Goal: Information Seeking & Learning: Find specific fact

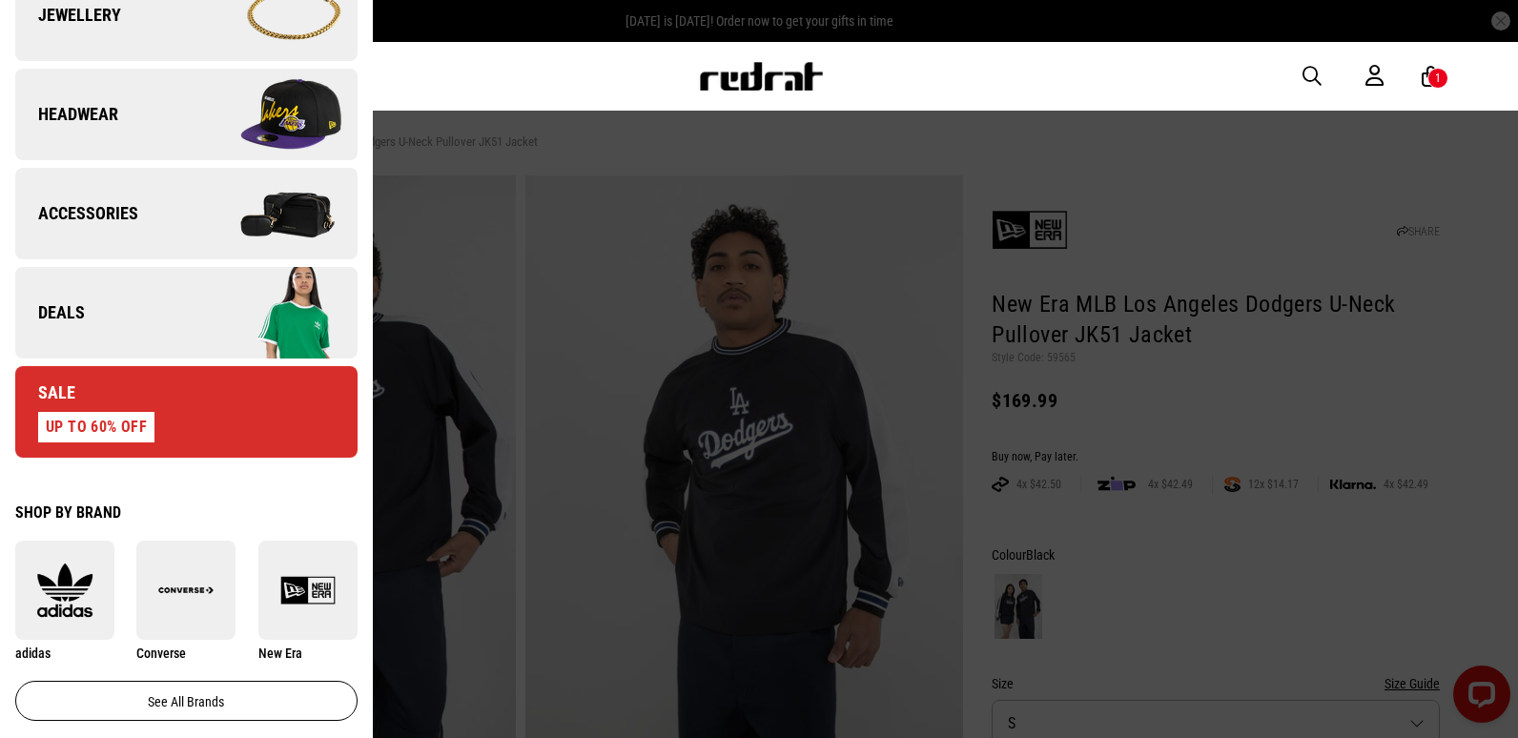
scroll to position [667, 0]
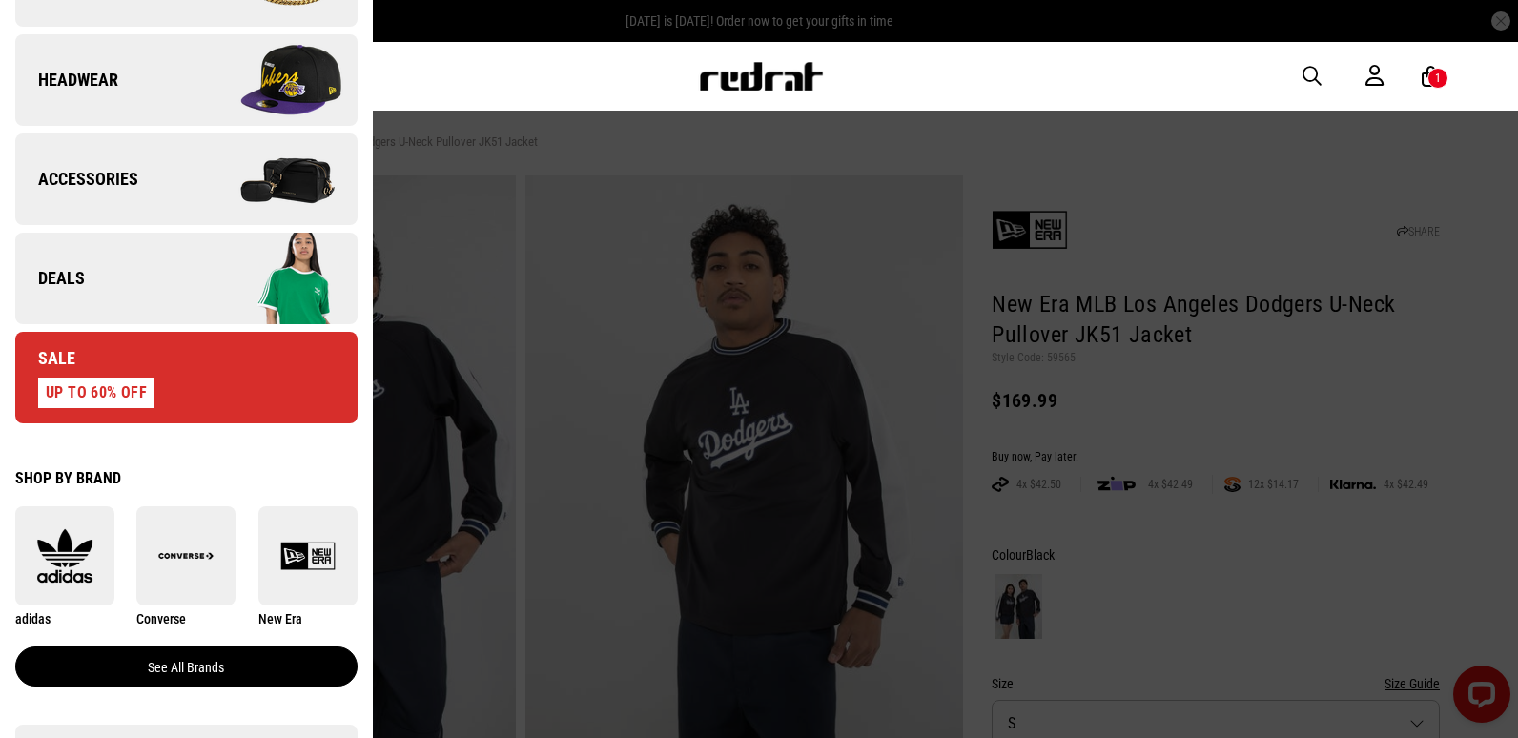
click at [155, 665] on link "See all brands" at bounding box center [186, 666] width 342 height 40
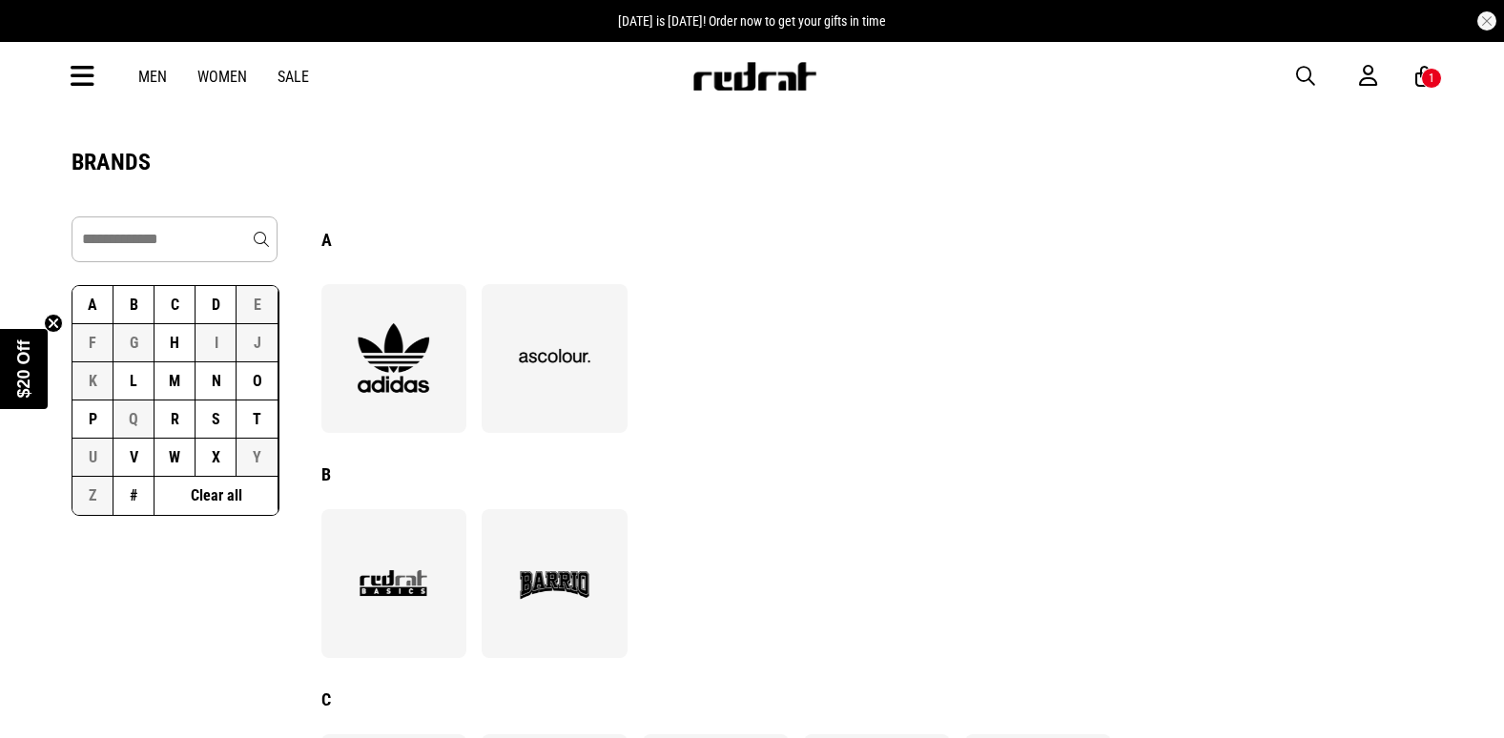
click at [205, 303] on button "D" at bounding box center [215, 305] width 41 height 38
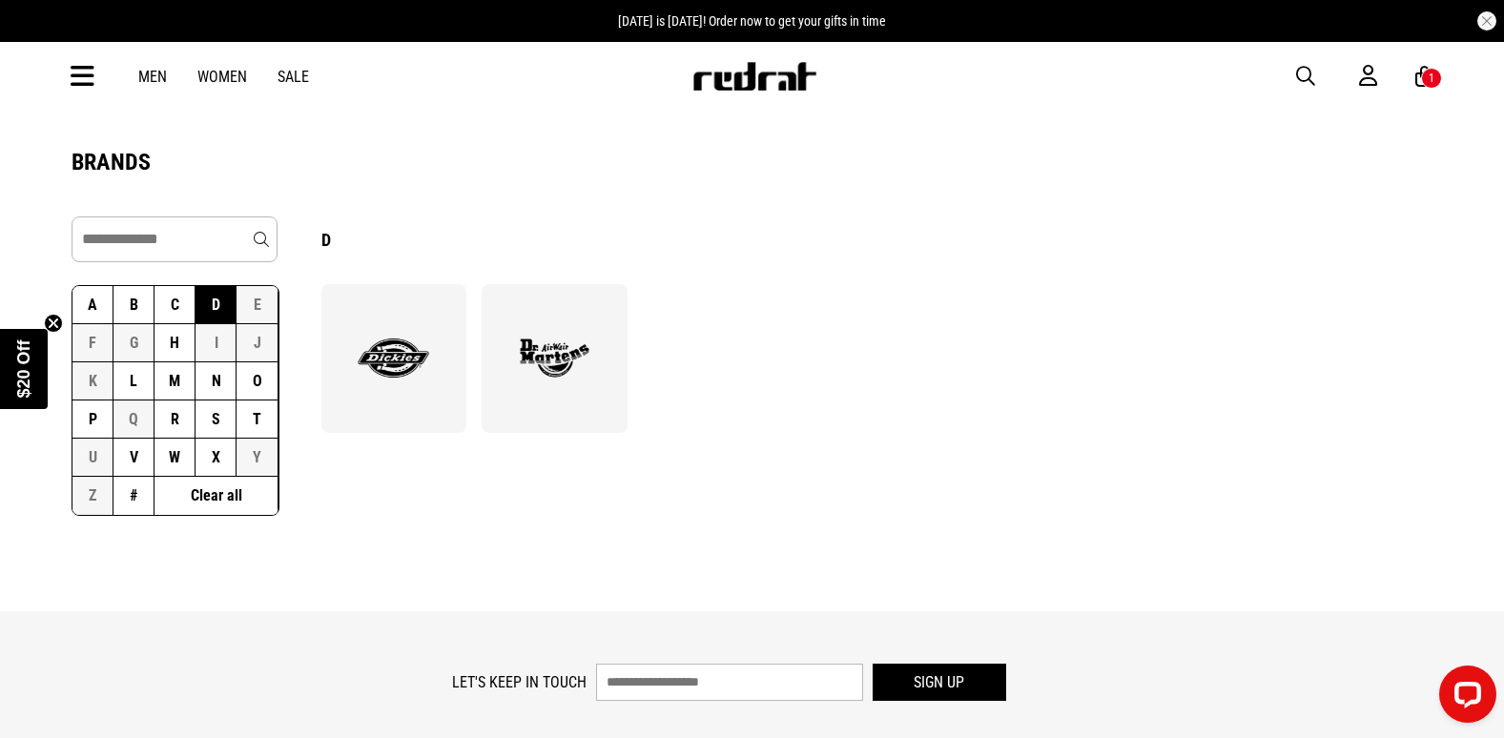
click at [391, 367] on img at bounding box center [393, 358] width 104 height 72
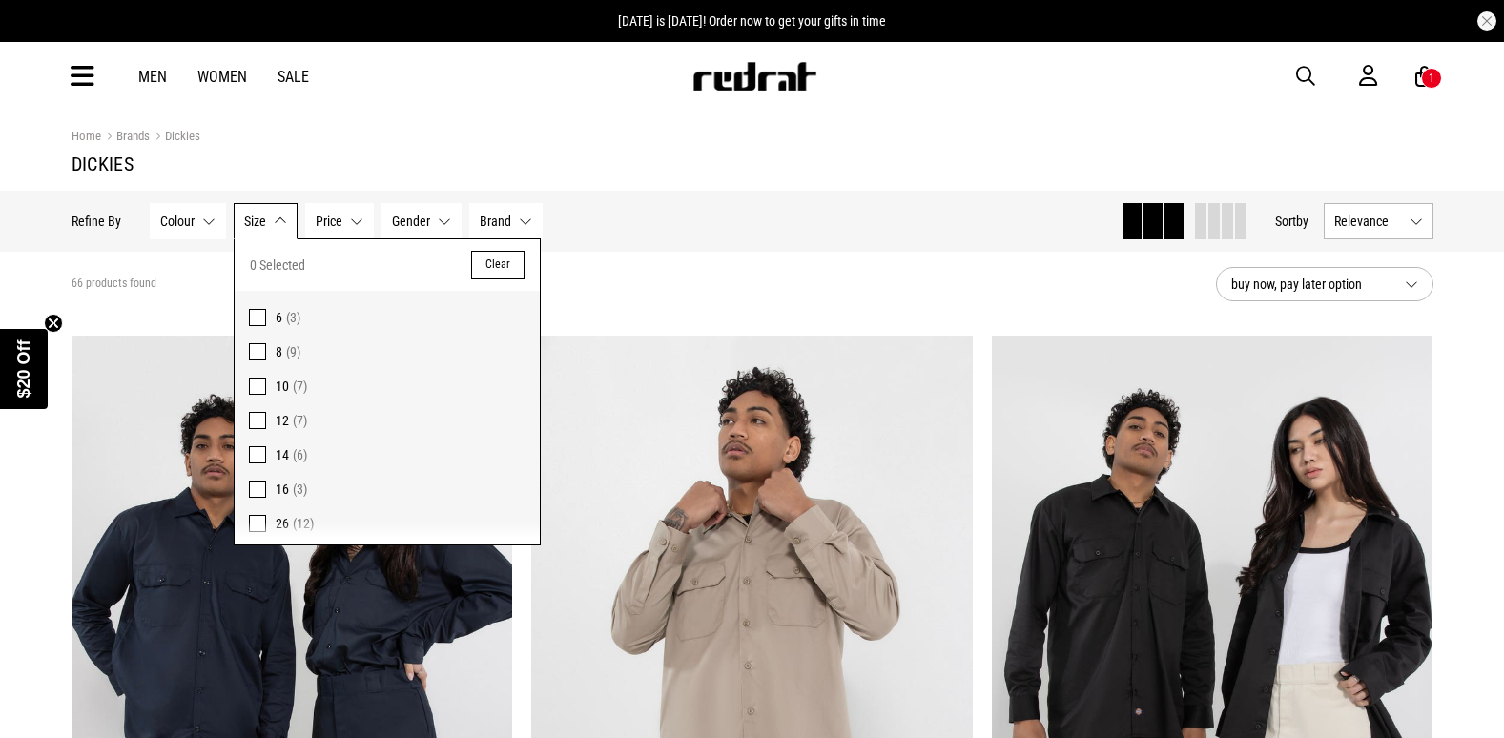
click at [189, 215] on span "Colour" at bounding box center [177, 221] width 34 height 15
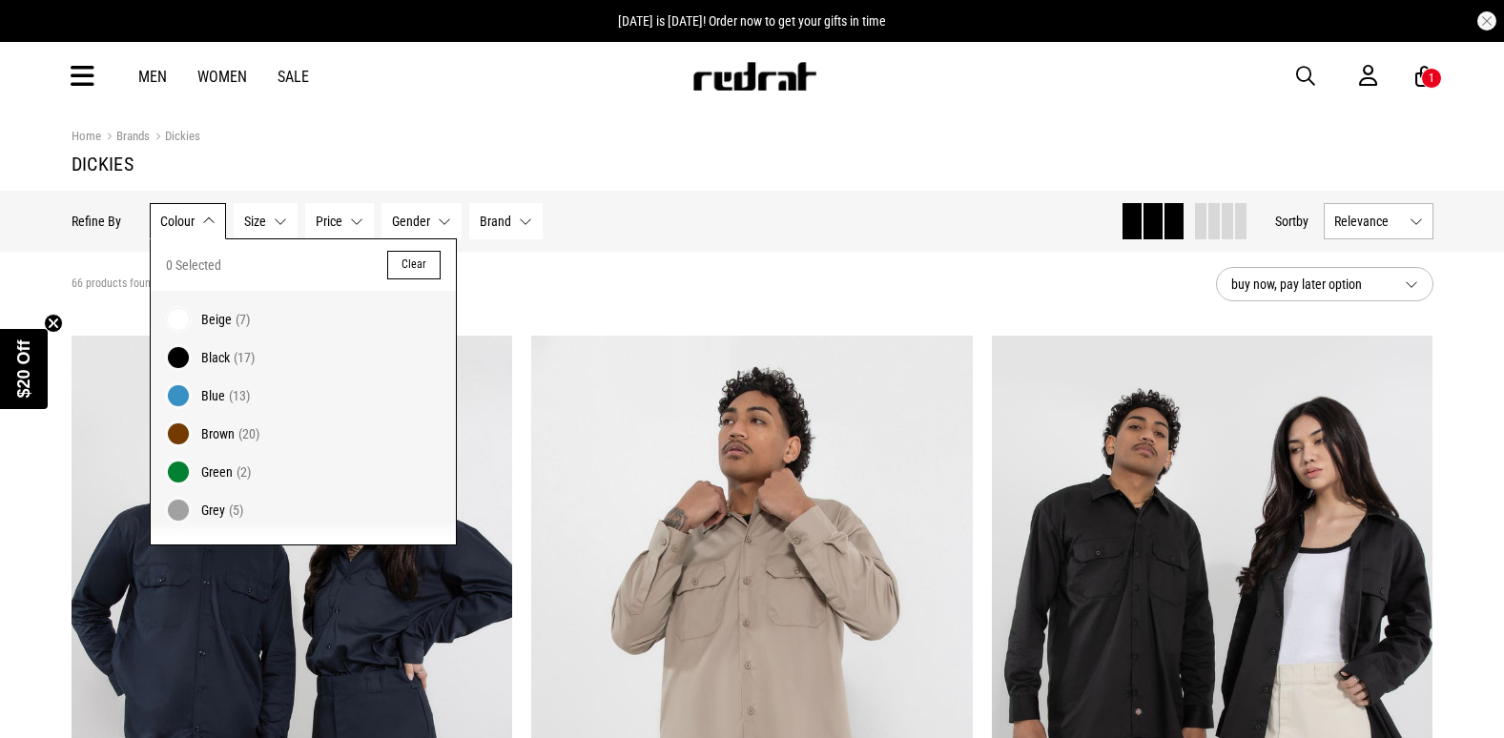
click at [270, 215] on button "Size None selected" at bounding box center [266, 221] width 64 height 36
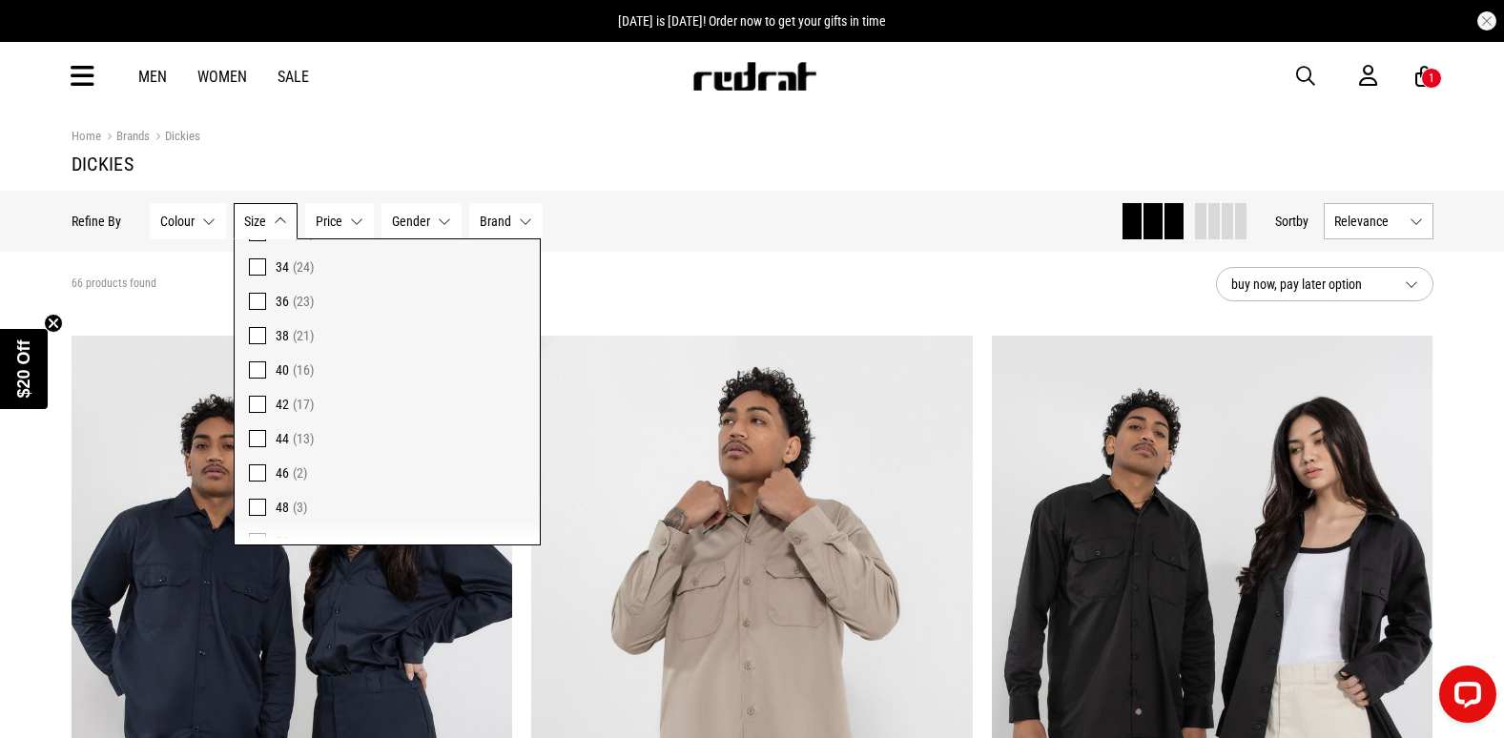
scroll to position [477, 0]
click at [278, 461] on span "50" at bounding box center [282, 458] width 13 height 15
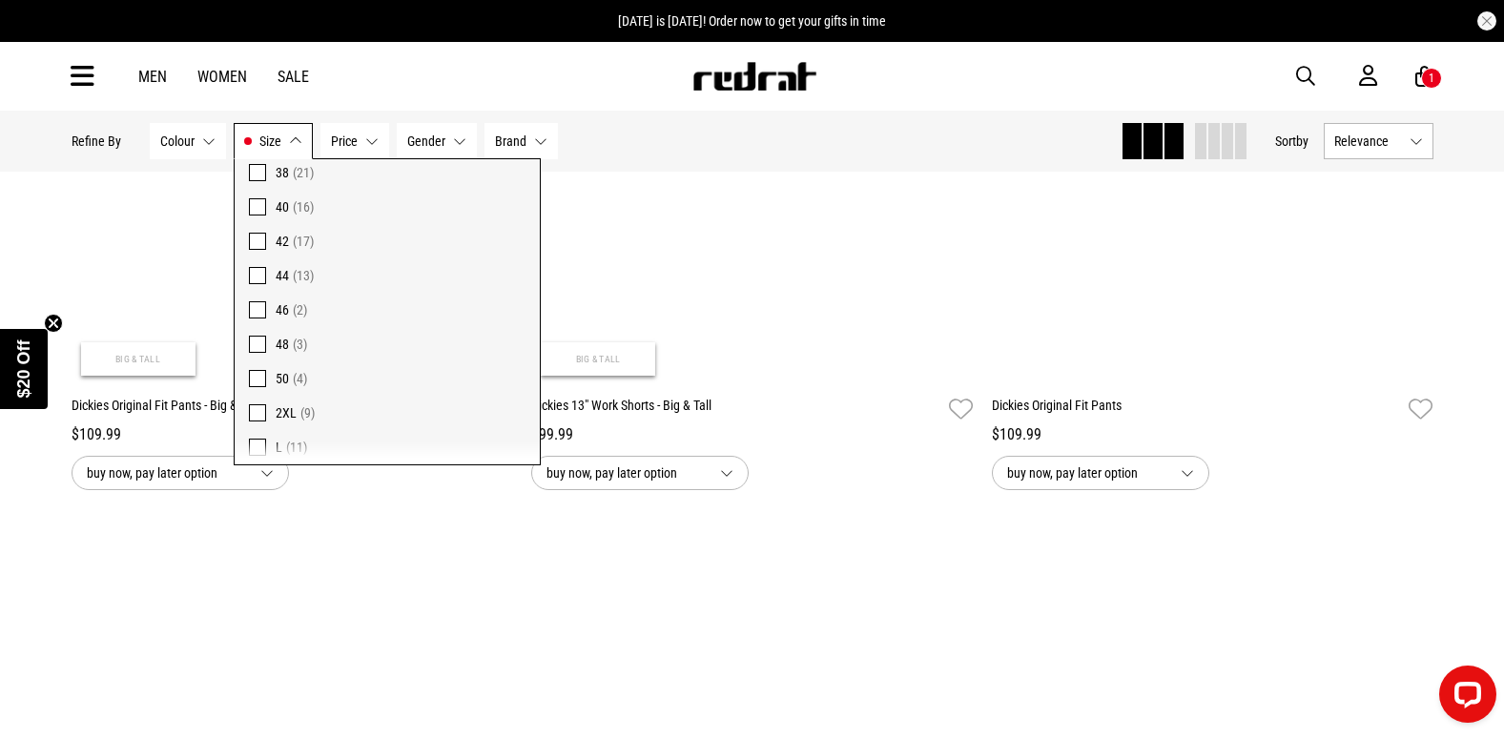
click at [24, 187] on div "**********" at bounding box center [752, 466] width 1504 height 1895
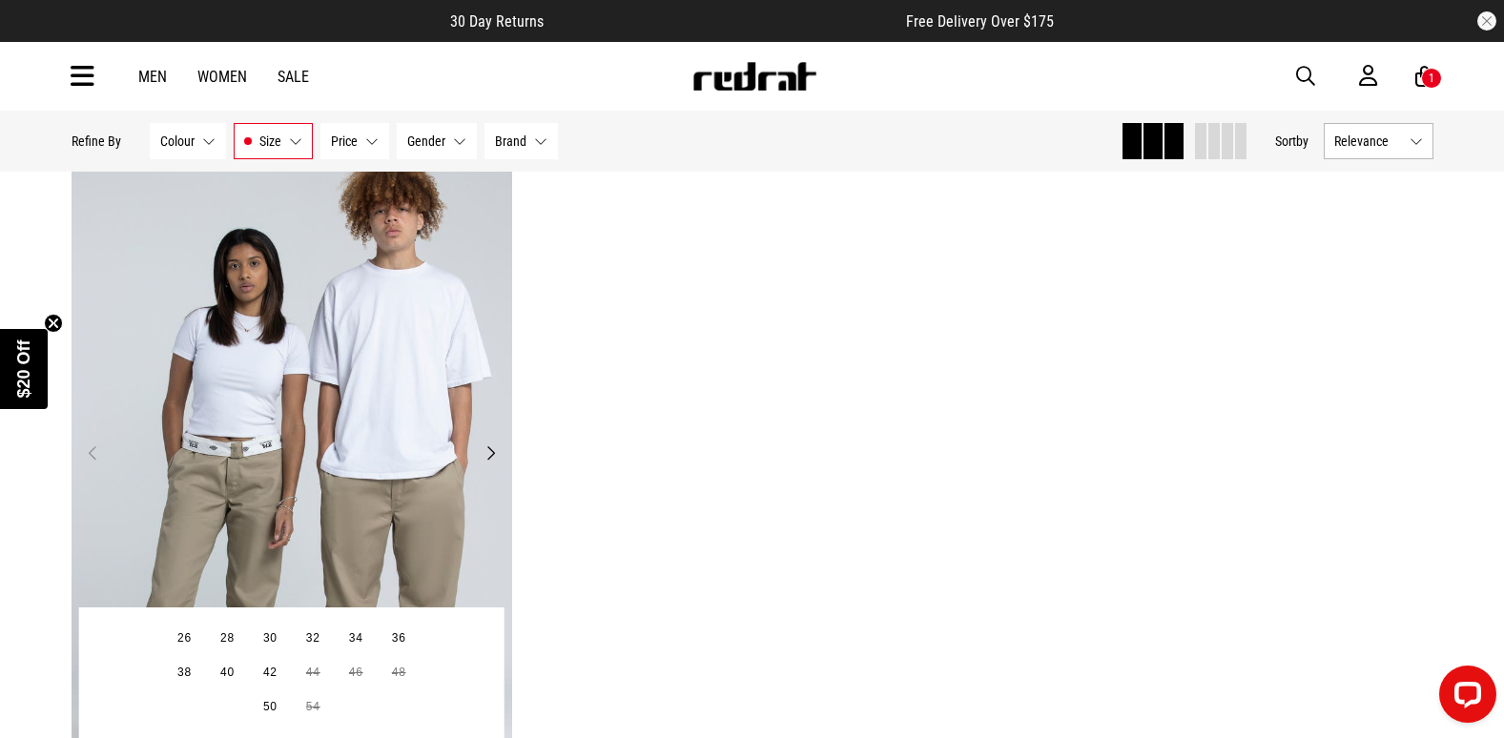
scroll to position [972, 0]
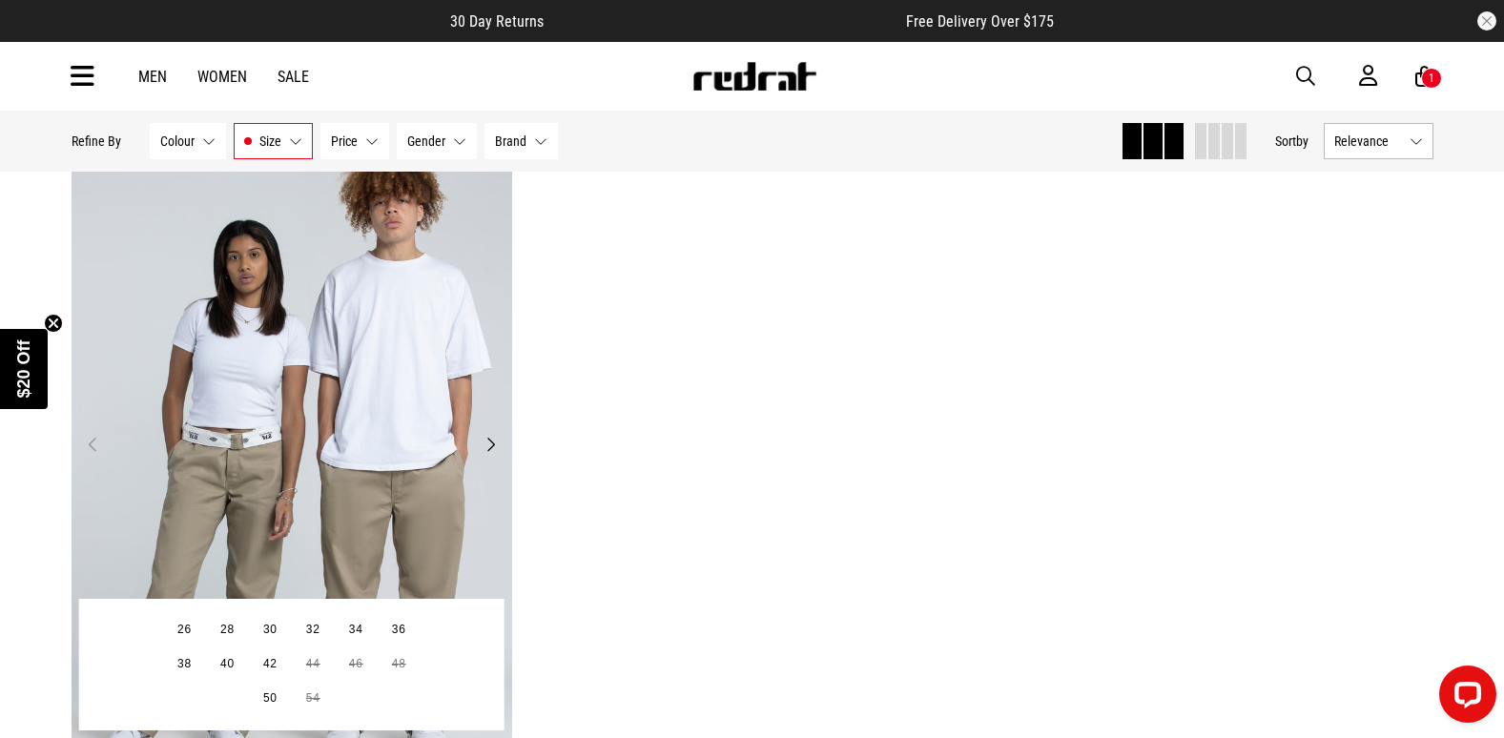
click at [311, 445] on img at bounding box center [292, 456] width 441 height 618
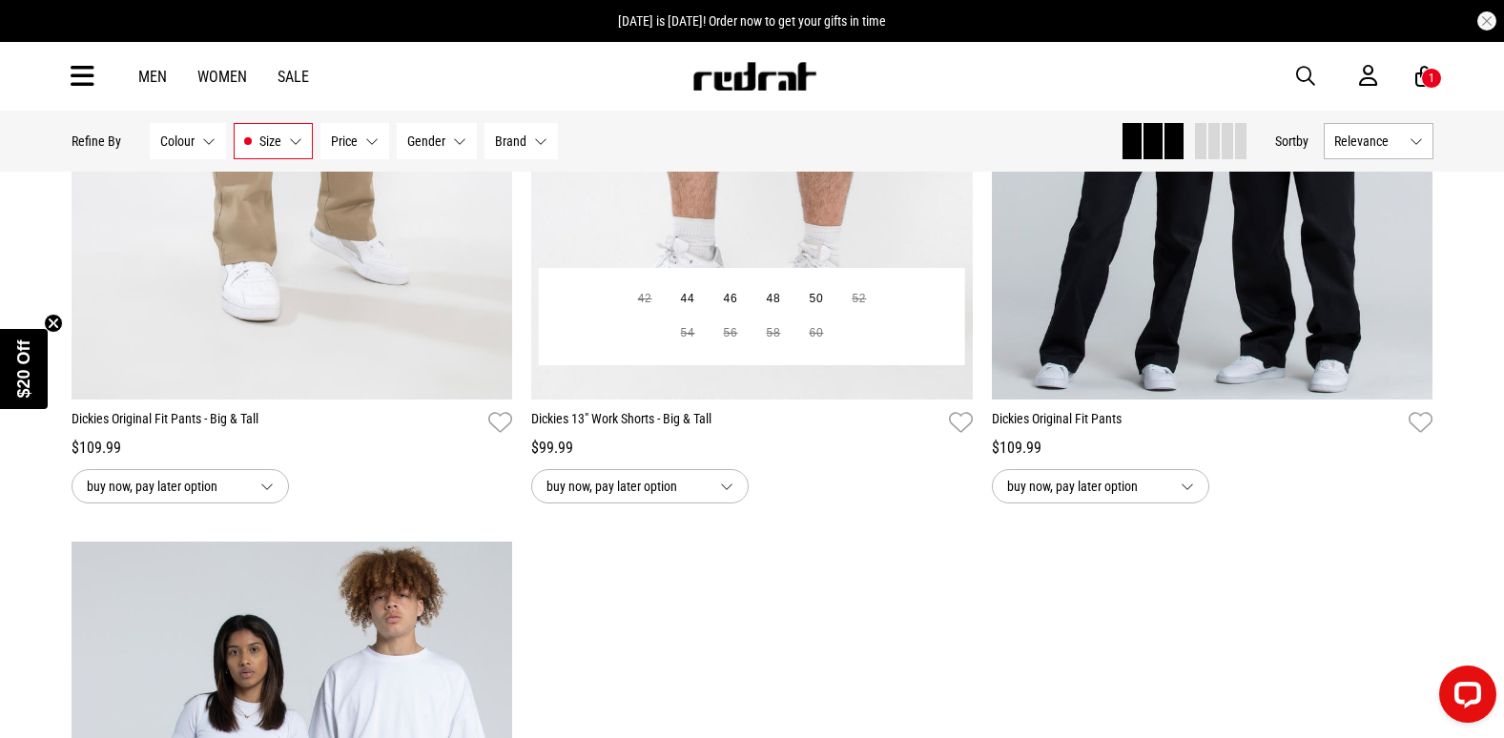
click at [770, 219] on img at bounding box center [751, 91] width 441 height 618
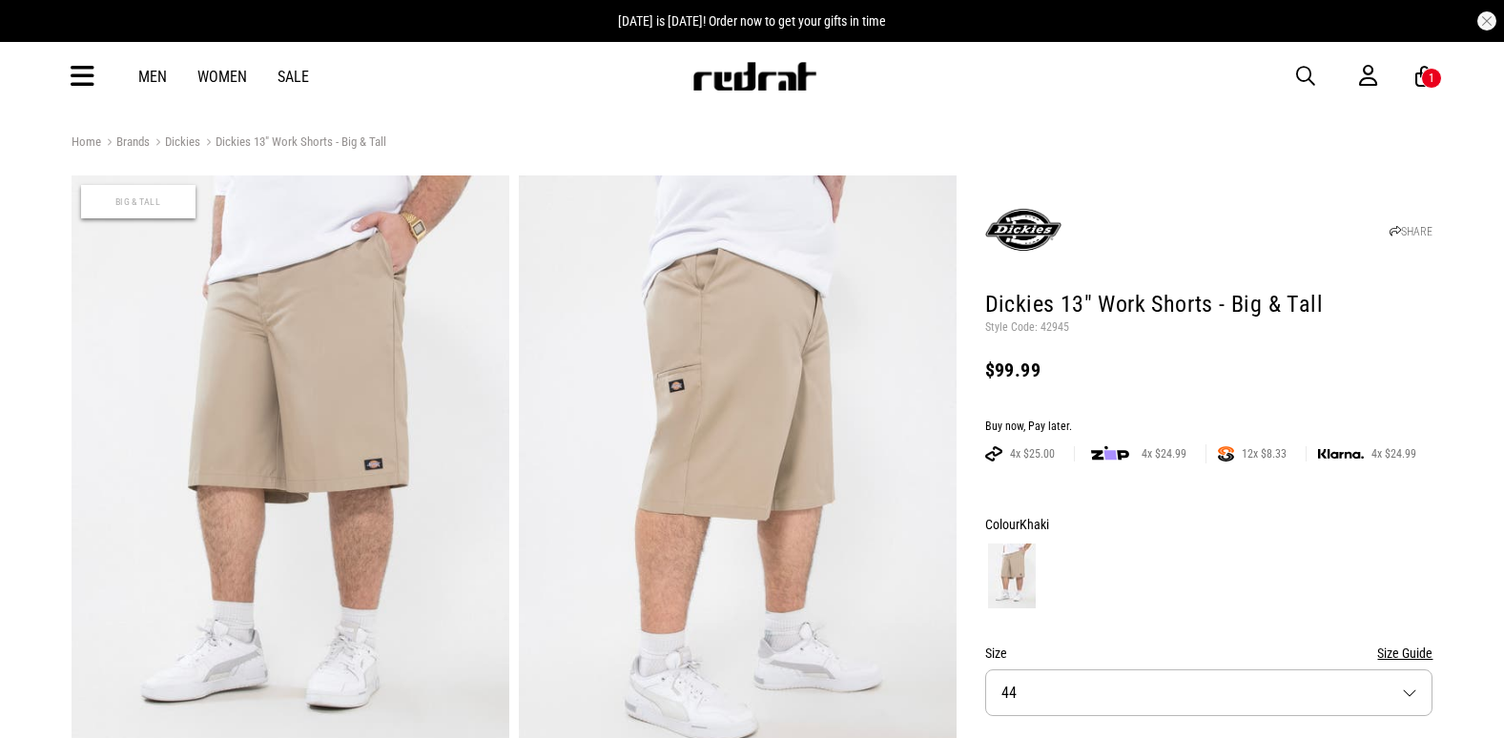
drag, startPoint x: 0, startPoint y: 0, endPoint x: 1062, endPoint y: 332, distance: 1112.8
click at [1062, 332] on p "Style Code: 42945" at bounding box center [1209, 327] width 448 height 15
click at [1061, 332] on p "Style Code: 42945" at bounding box center [1209, 327] width 448 height 15
copy p "42945"
